Goal: Transaction & Acquisition: Book appointment/travel/reservation

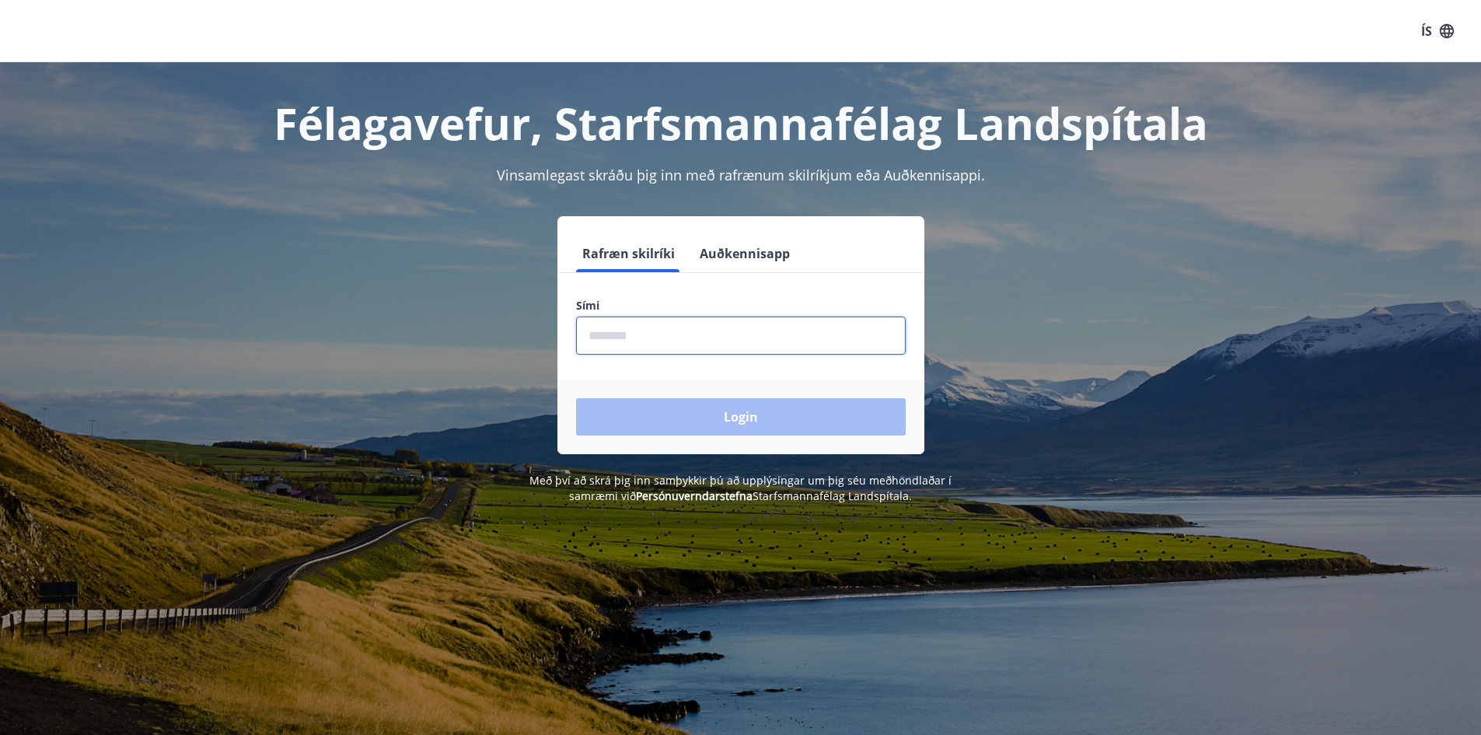
click at [627, 340] on input "phone" at bounding box center [741, 335] width 330 height 38
type input "********"
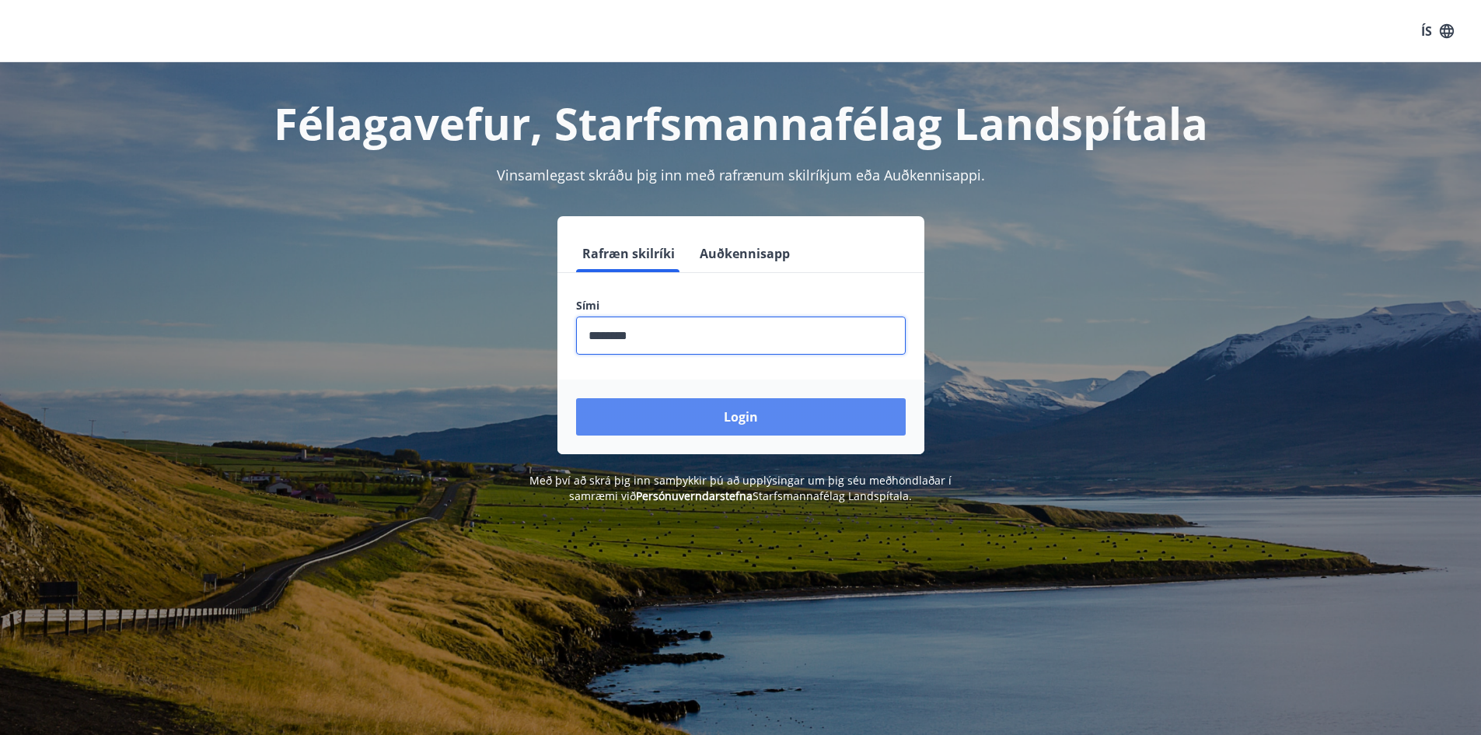
click at [690, 409] on button "Login" at bounding box center [741, 416] width 330 height 37
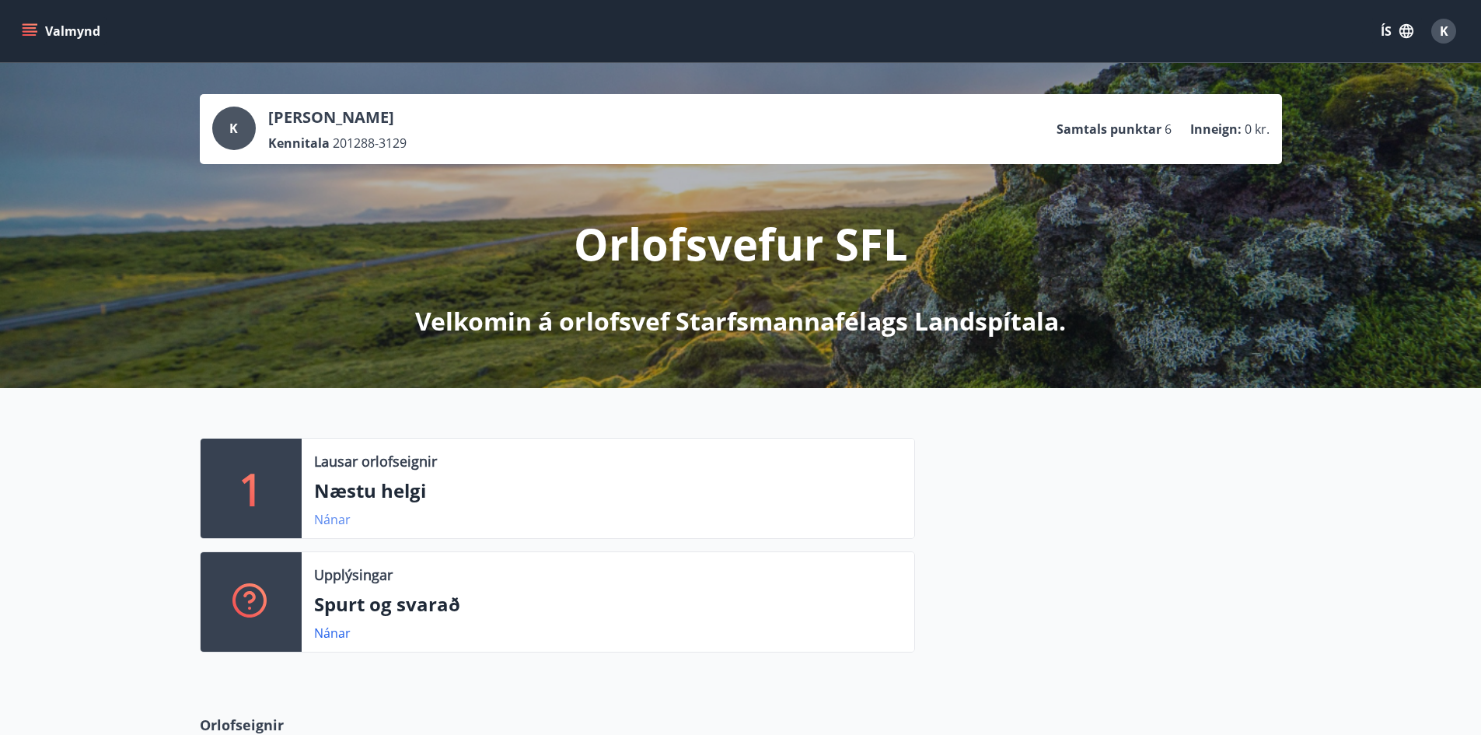
click at [335, 518] on link "Nánar" at bounding box center [332, 519] width 37 height 17
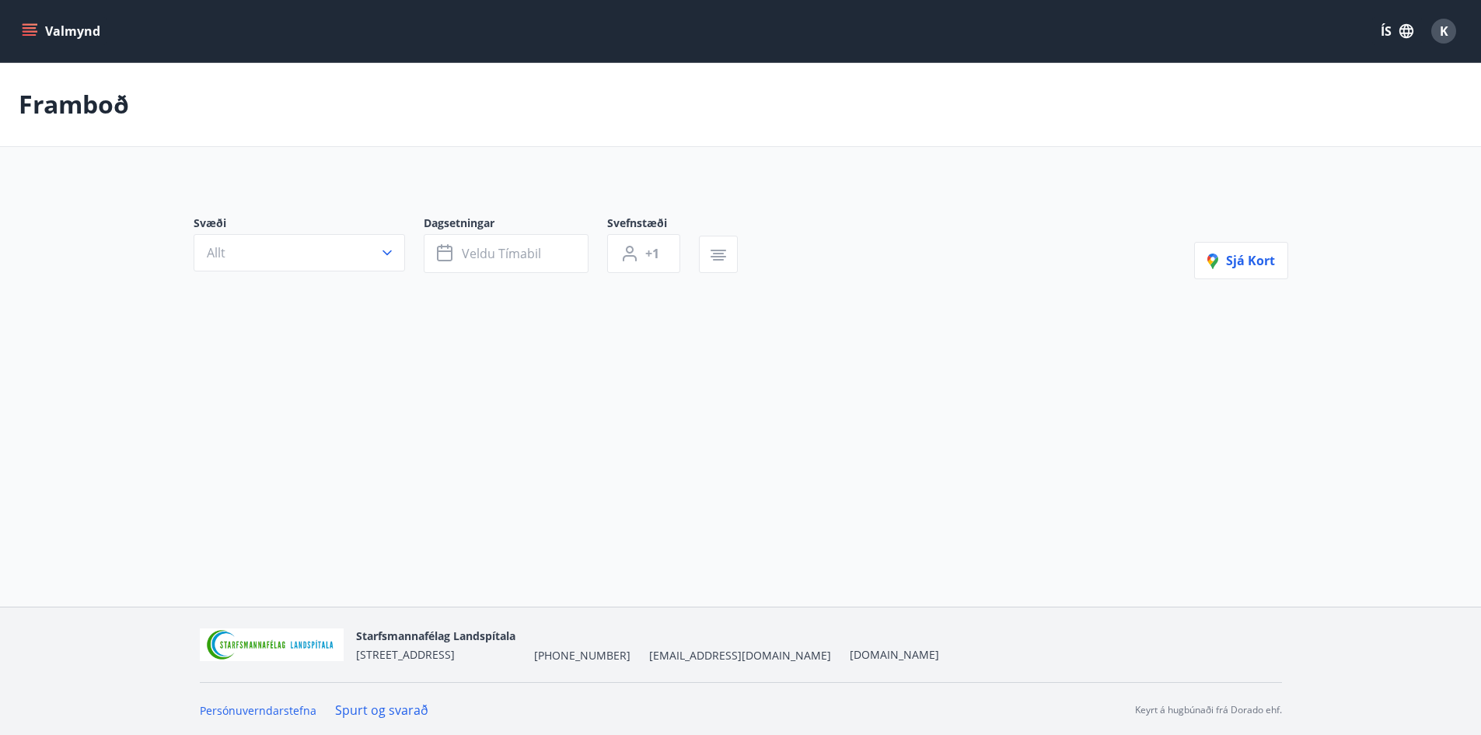
type input "*"
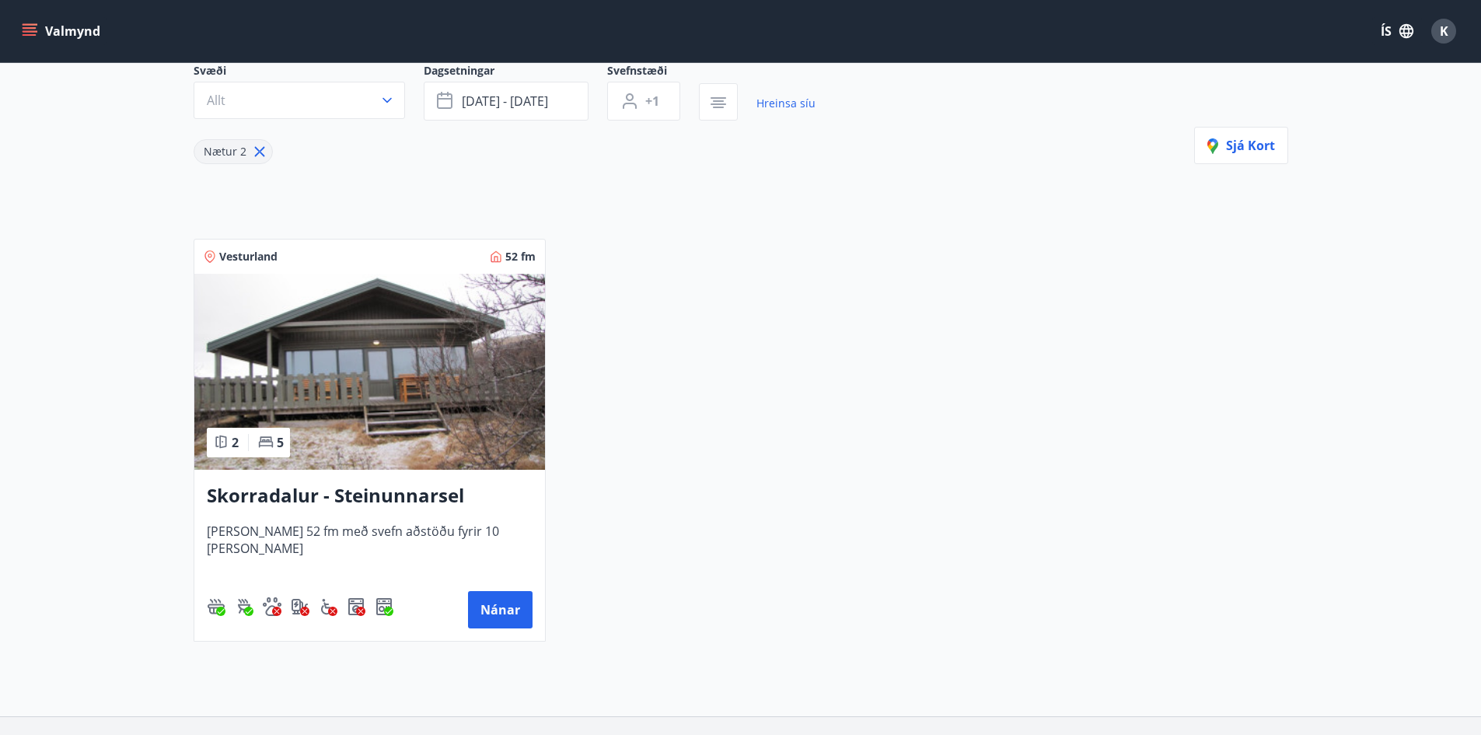
click at [372, 495] on h3 "Skorradalur - Steinunnarsel" at bounding box center [370, 496] width 326 height 28
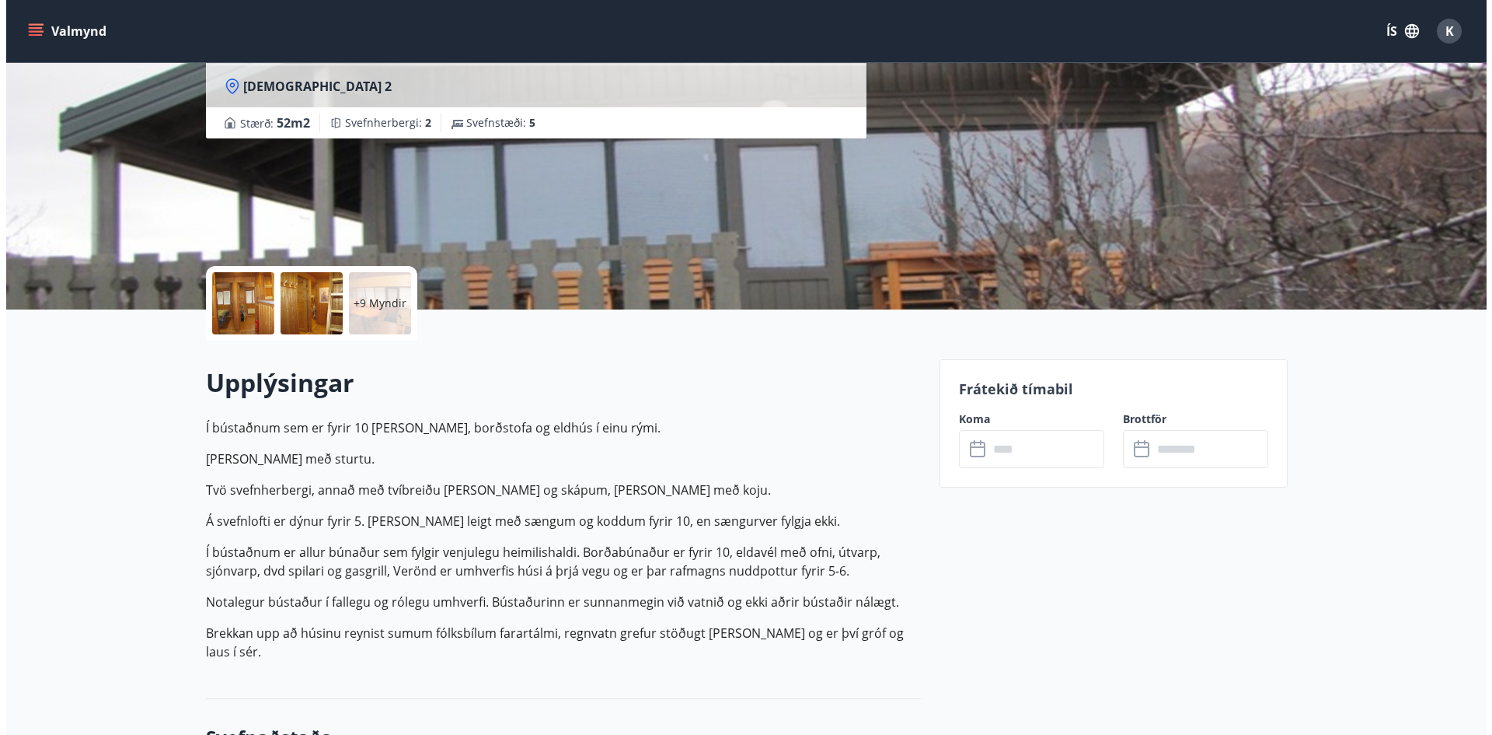
scroll to position [155, 0]
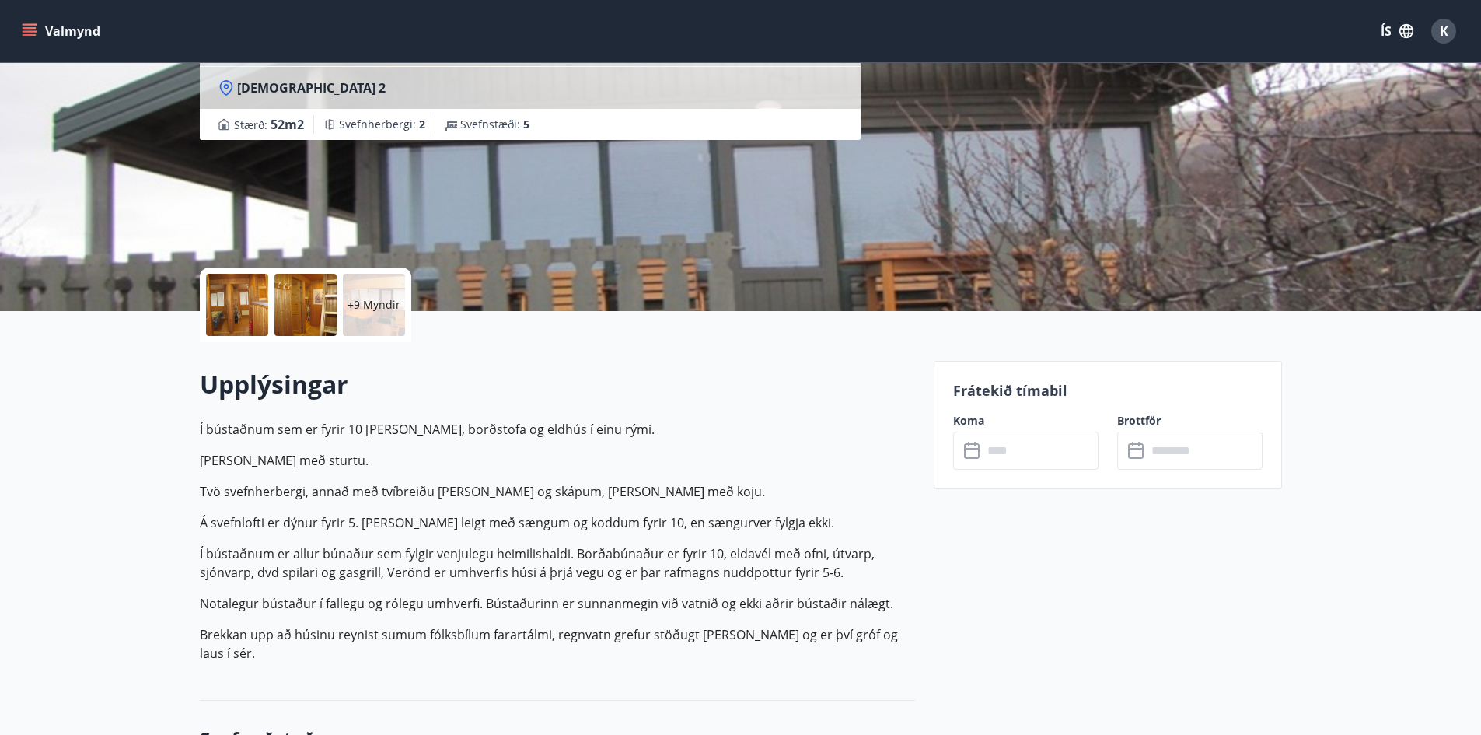
click at [360, 300] on p "+9 Myndir" at bounding box center [373, 305] width 53 height 16
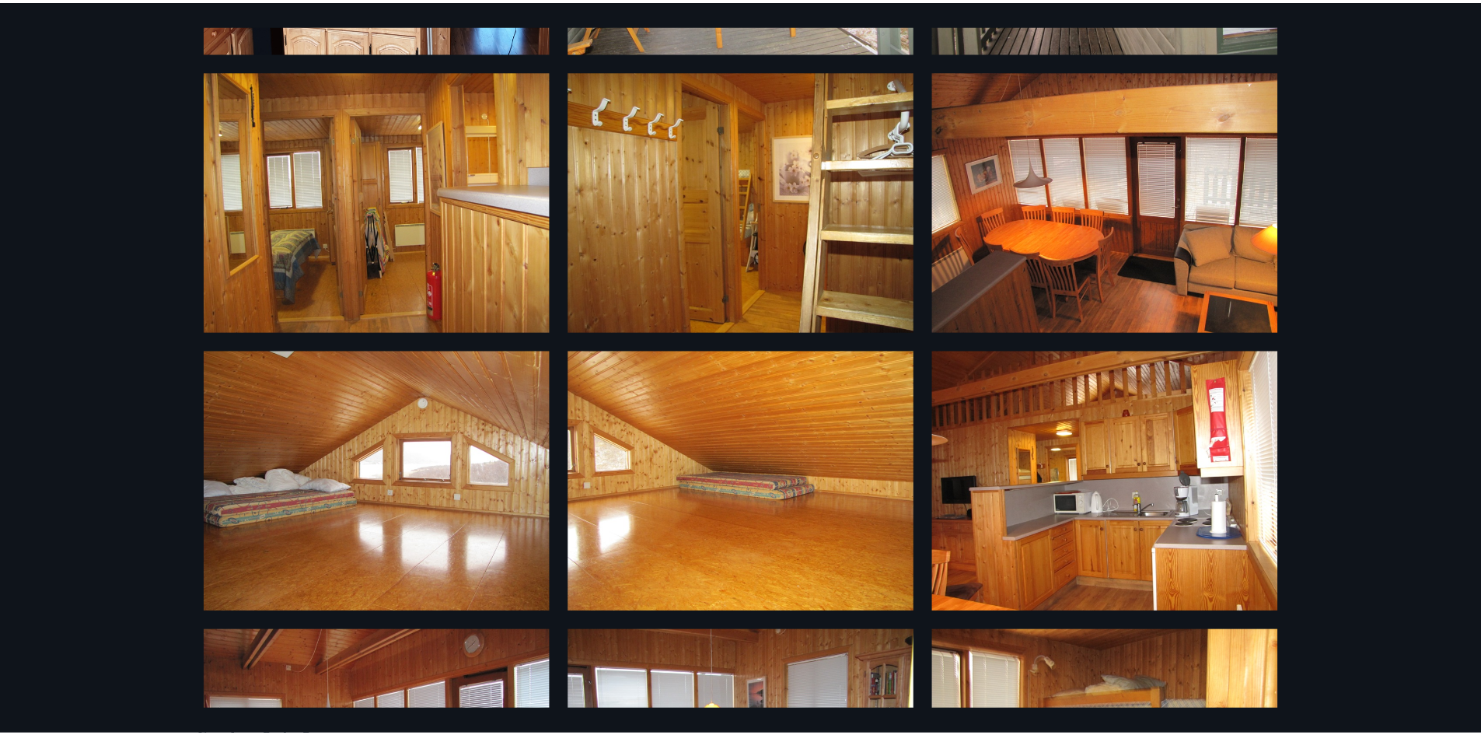
scroll to position [0, 0]
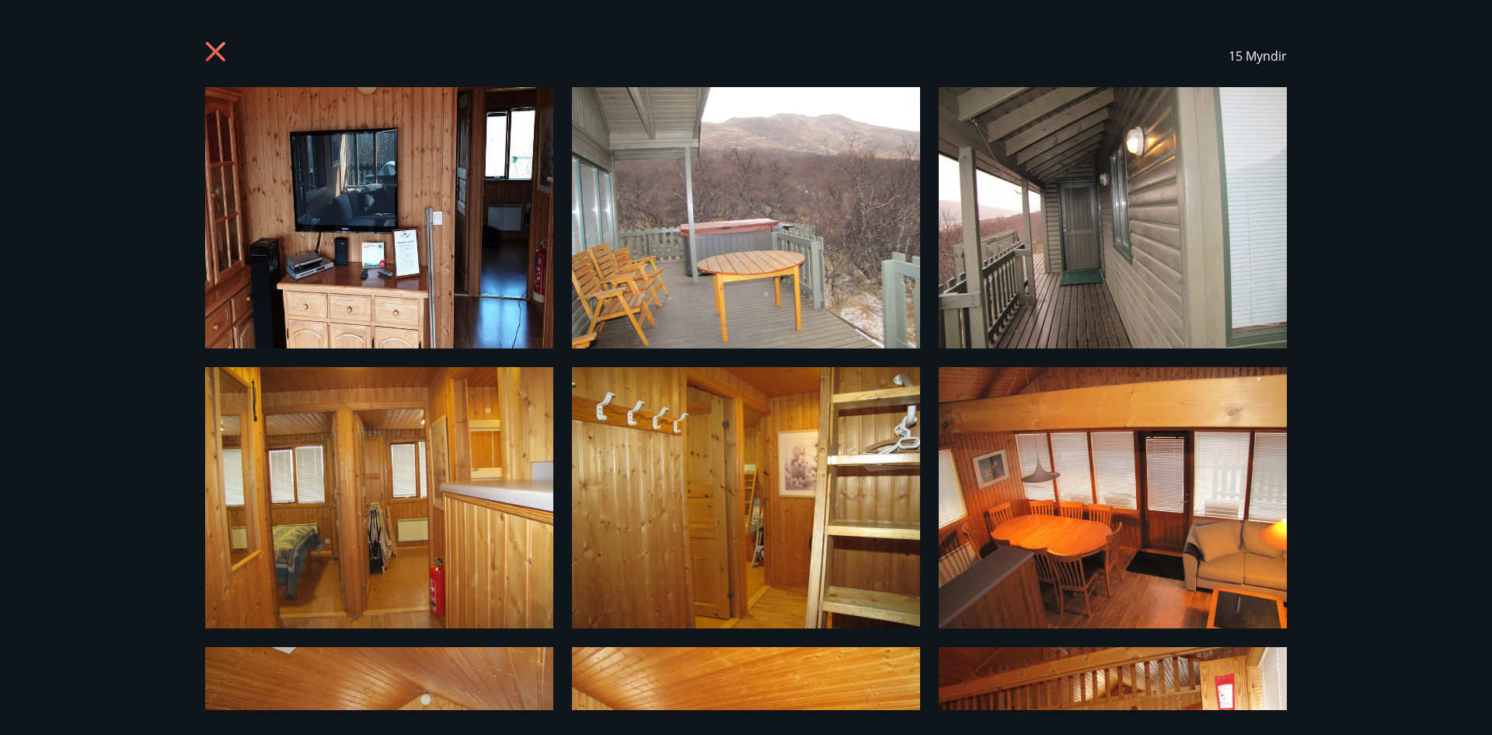
click at [221, 47] on icon at bounding box center [215, 51] width 19 height 19
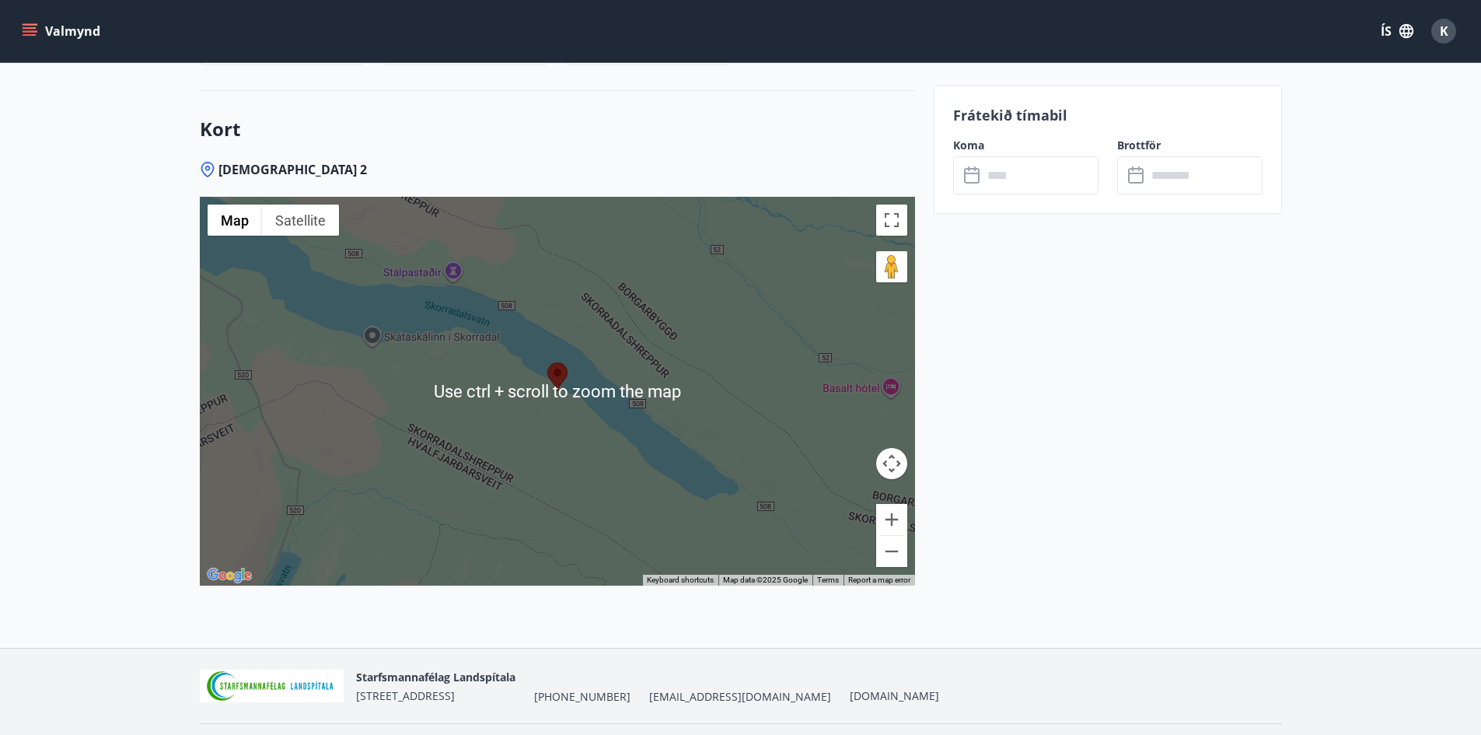
scroll to position [2290, 0]
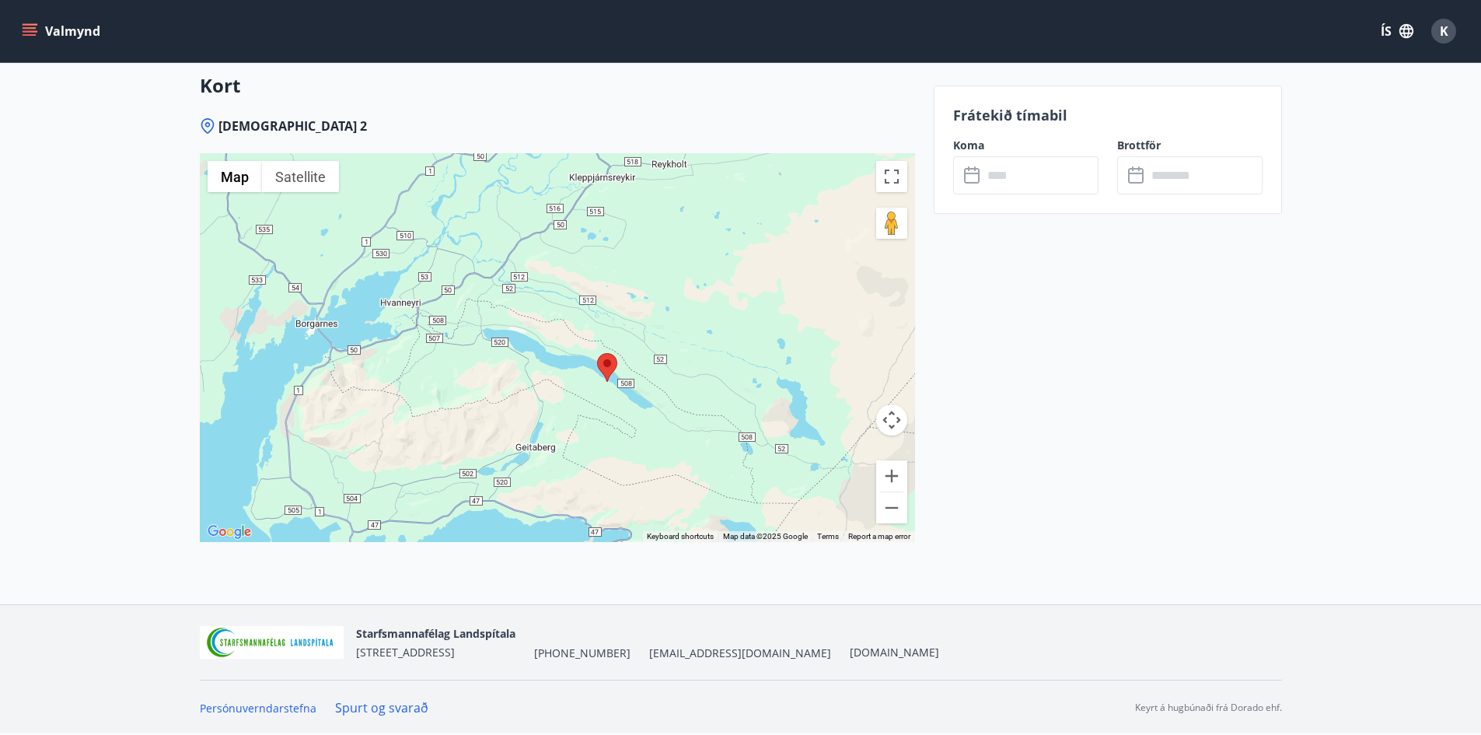
drag, startPoint x: 343, startPoint y: 427, endPoint x: 445, endPoint y: 393, distance: 107.4
click at [445, 393] on div at bounding box center [557, 347] width 715 height 389
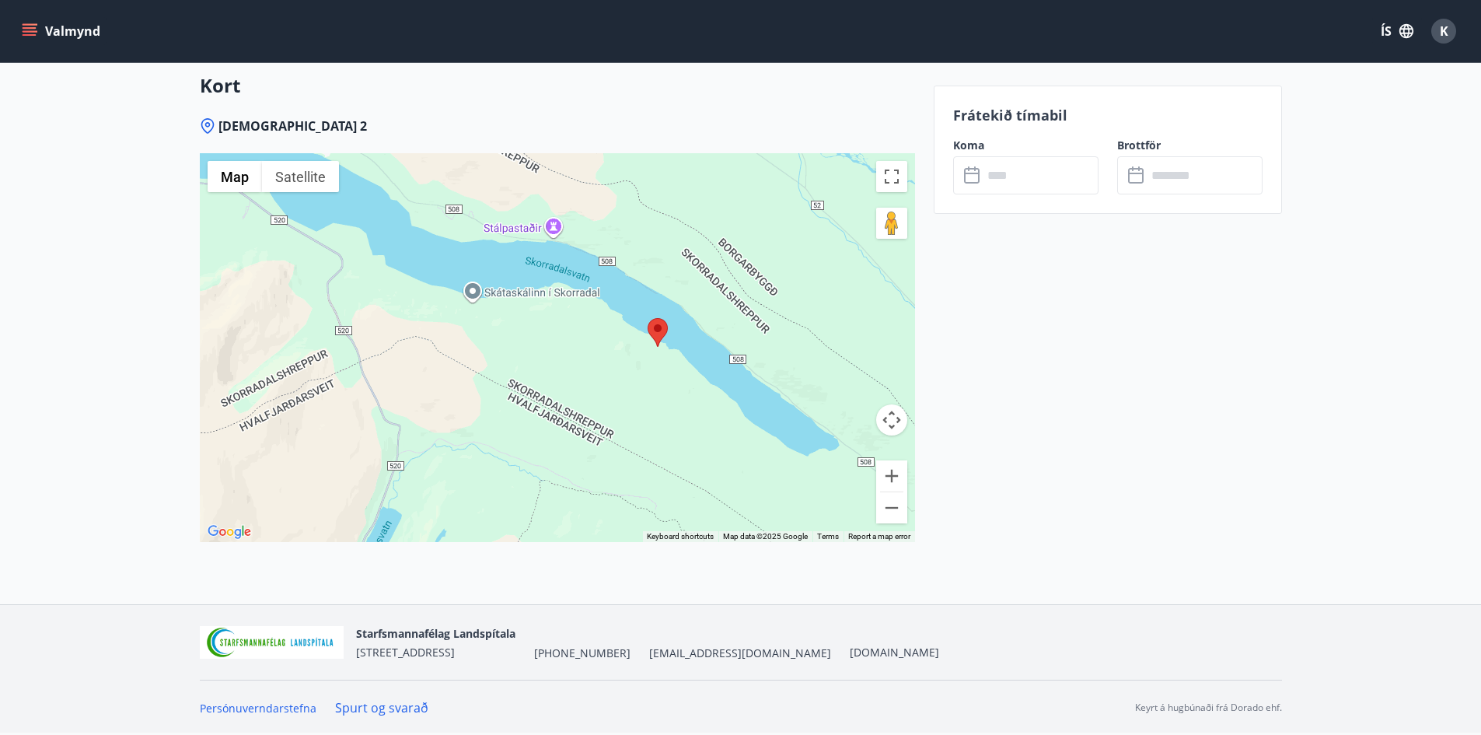
drag, startPoint x: 669, startPoint y: 365, endPoint x: 651, endPoint y: 414, distance: 52.4
click at [651, 414] on div at bounding box center [557, 347] width 715 height 389
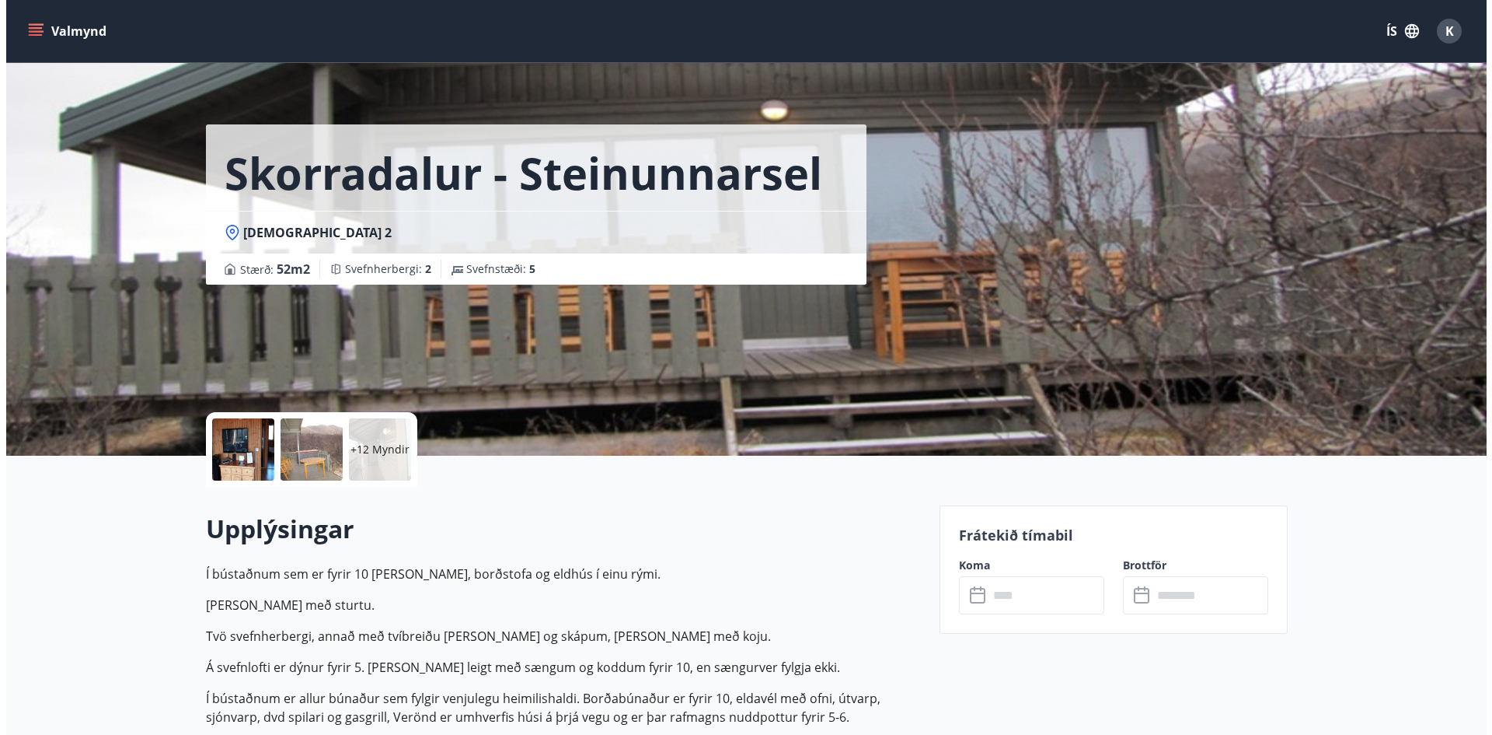
scroll to position [0, 0]
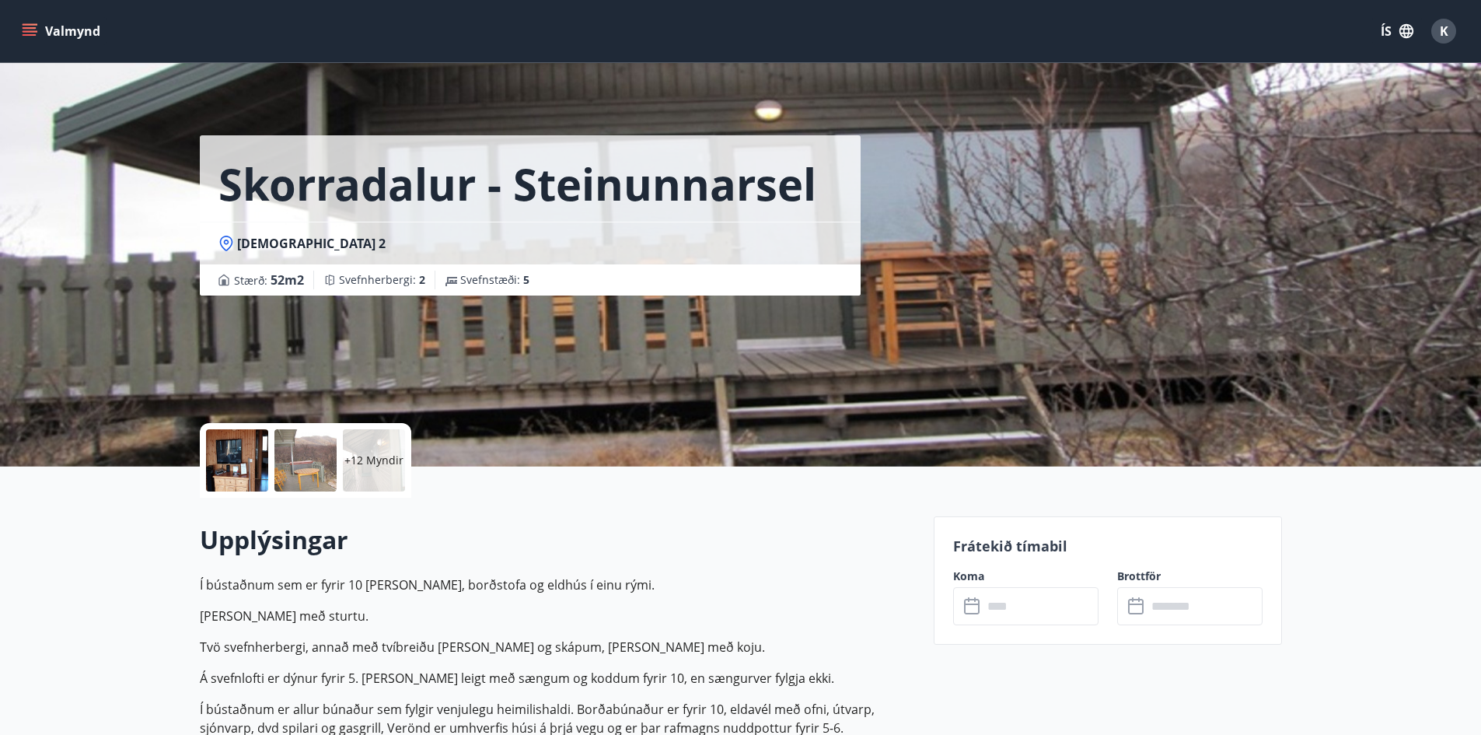
click at [379, 455] on p "+12 Myndir" at bounding box center [373, 460] width 59 height 16
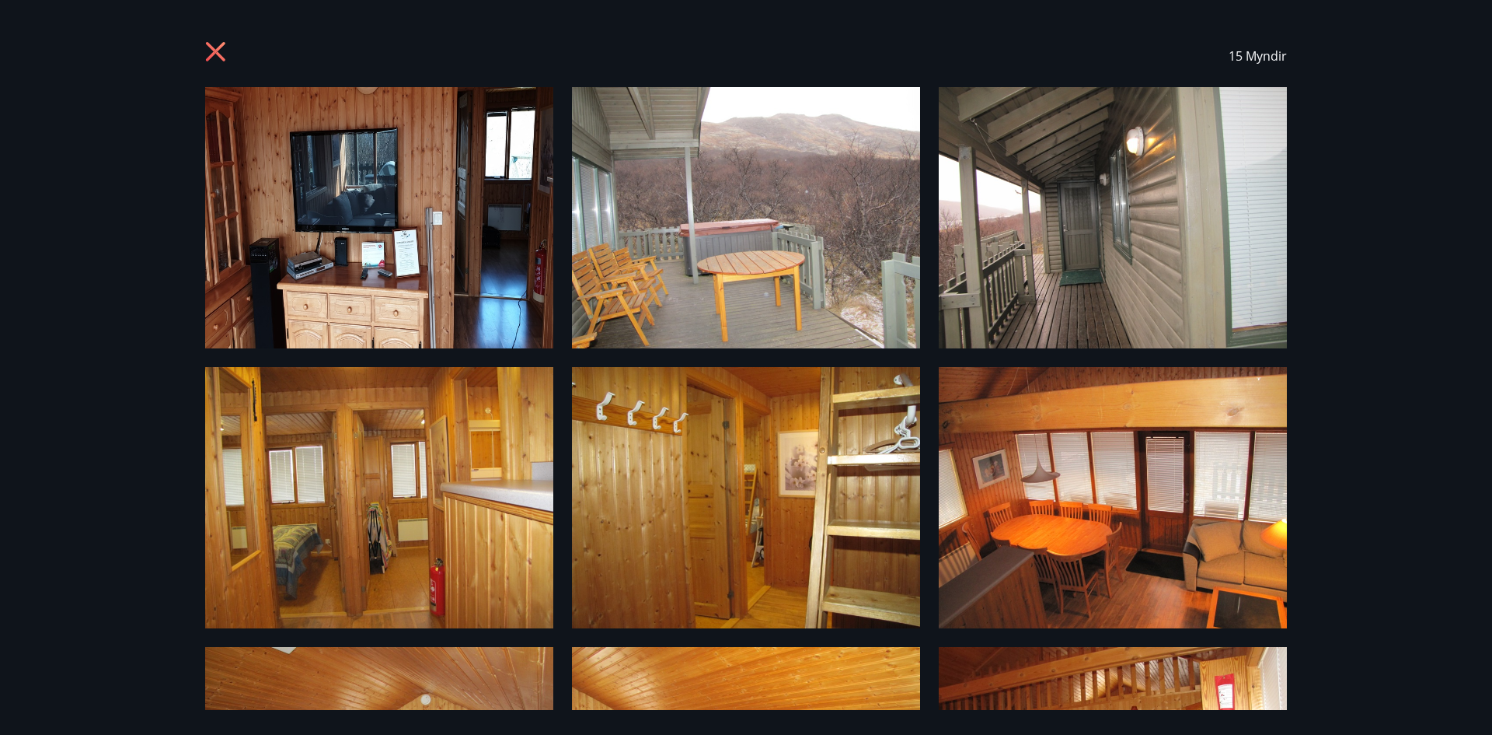
click at [219, 59] on icon at bounding box center [217, 53] width 25 height 25
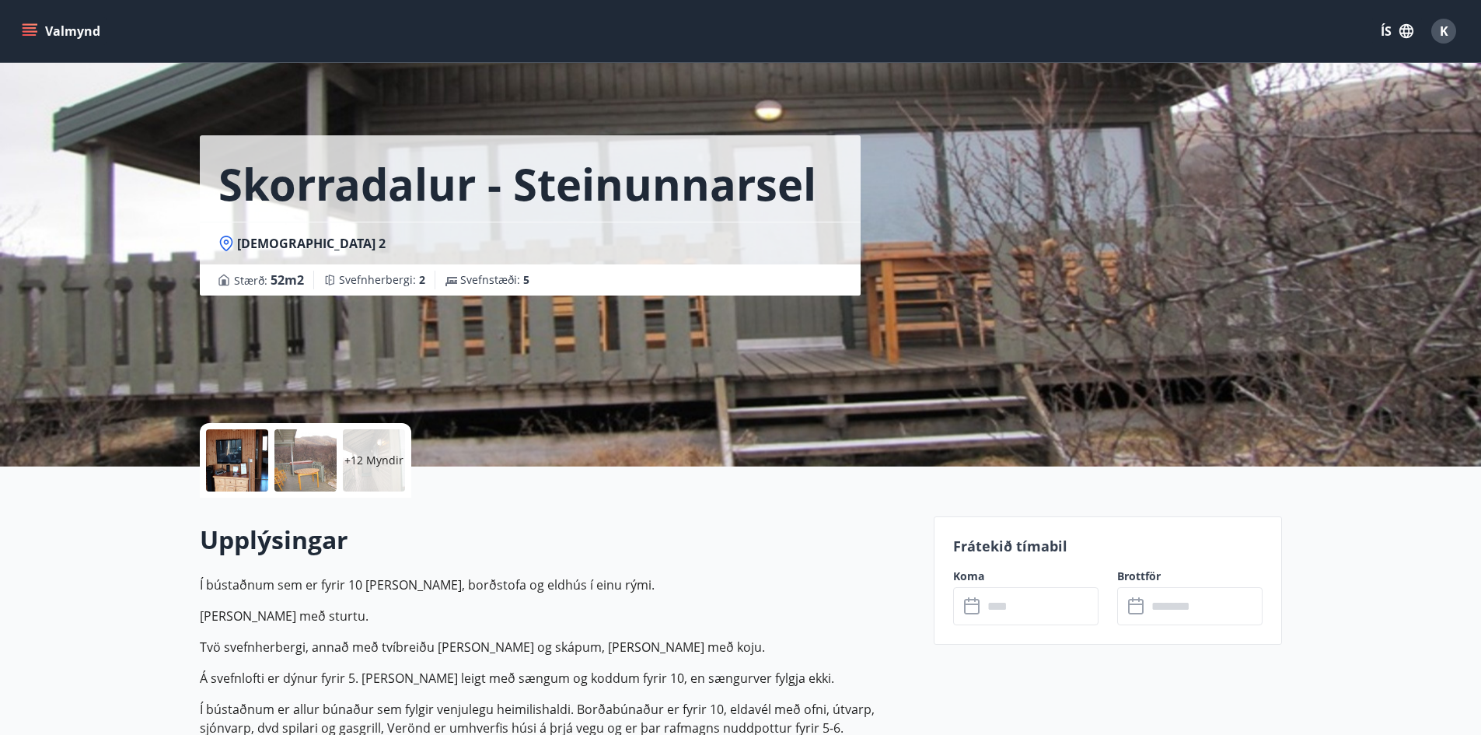
click at [31, 30] on icon "menu" at bounding box center [30, 31] width 16 height 16
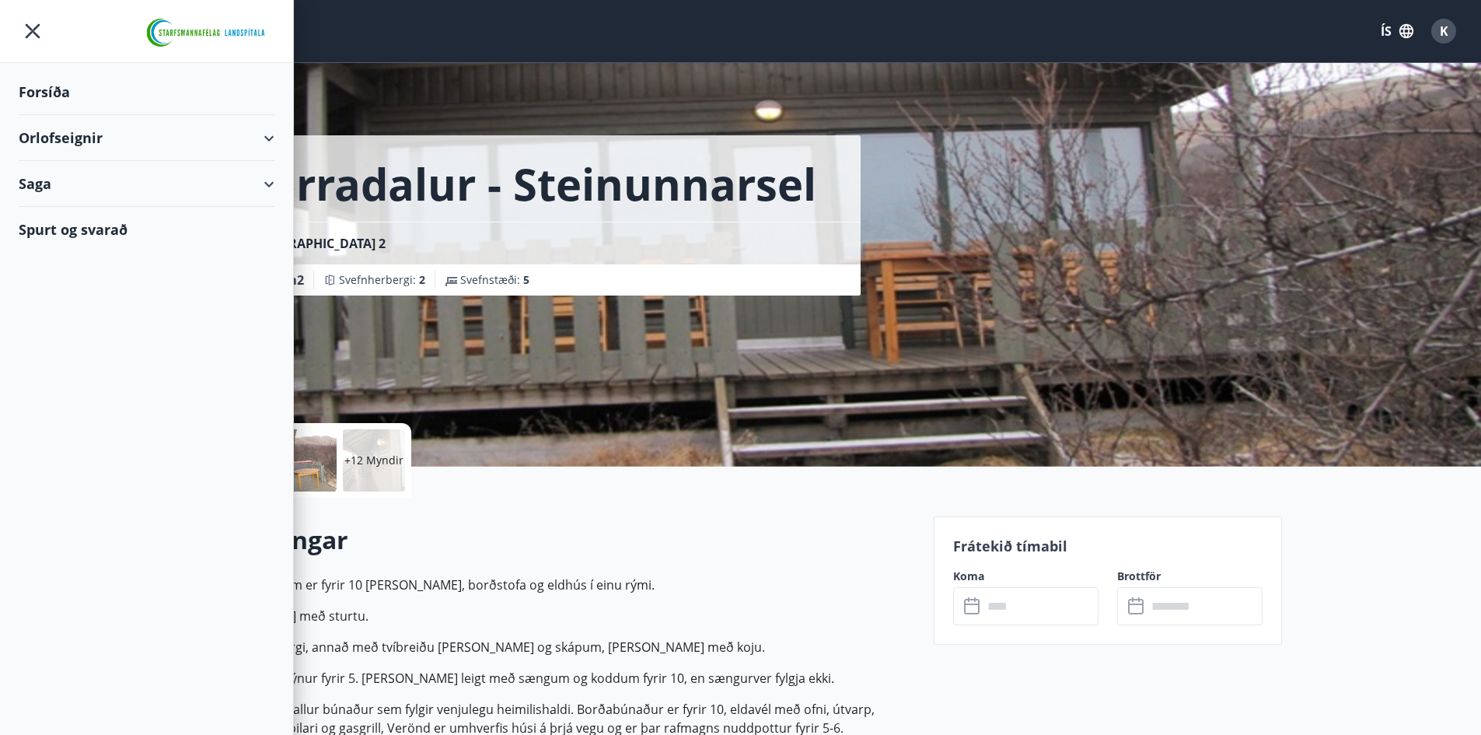
click at [276, 136] on icon at bounding box center [269, 138] width 19 height 19
click at [87, 184] on div "Framboð" at bounding box center [146, 177] width 231 height 33
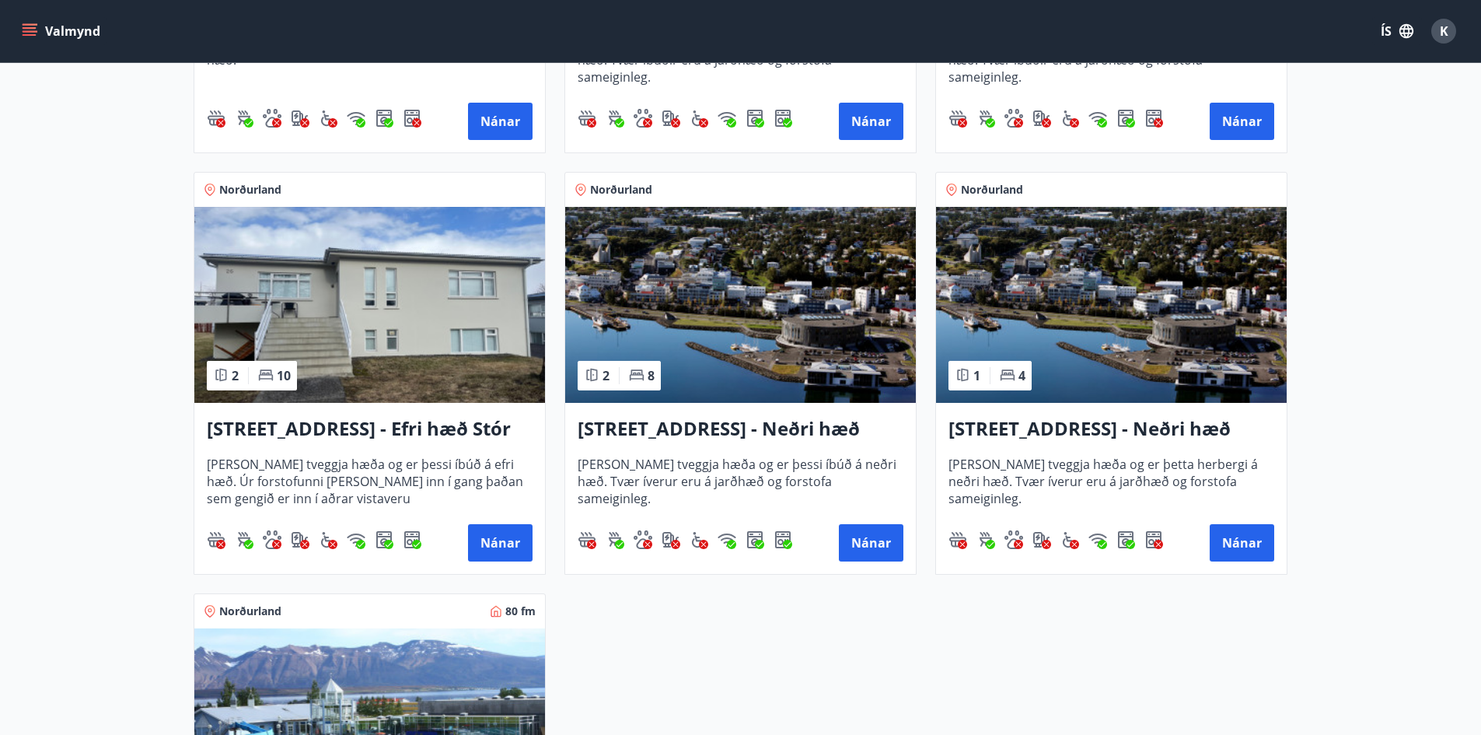
scroll to position [1482, 0]
